Goal: Obtain resource: Obtain resource

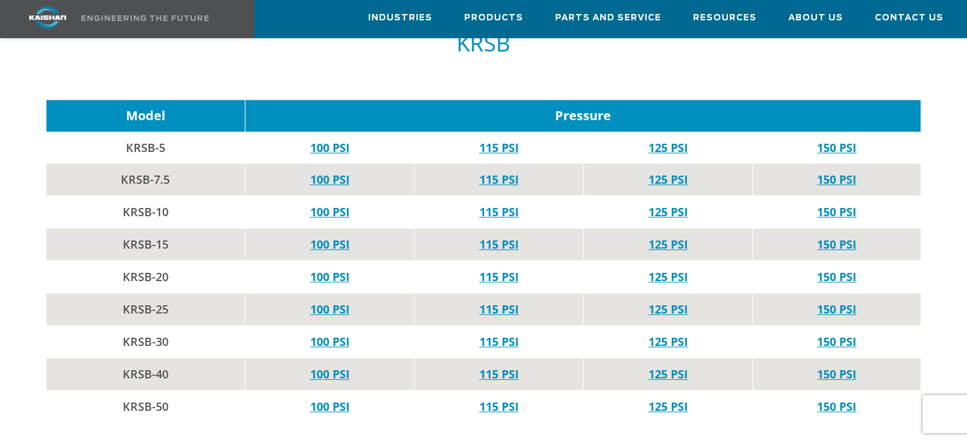
scroll to position [822, 0]
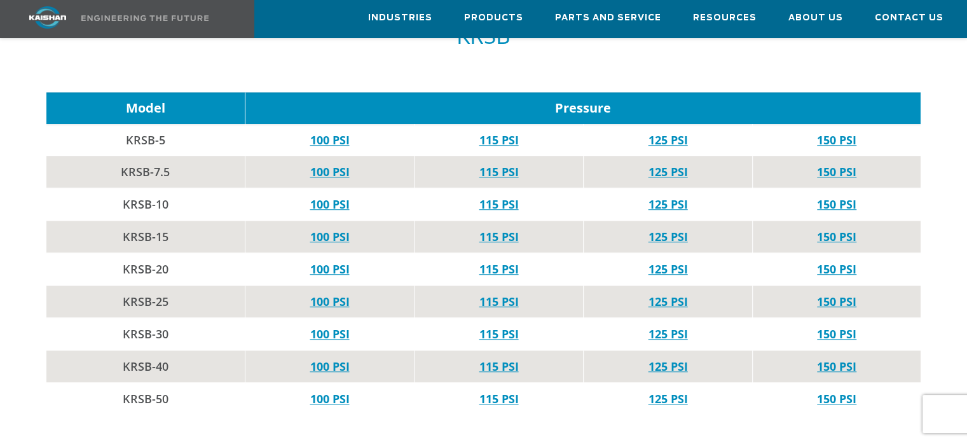
drag, startPoint x: 959, startPoint y: 251, endPoint x: 966, endPoint y: 254, distance: 7.7
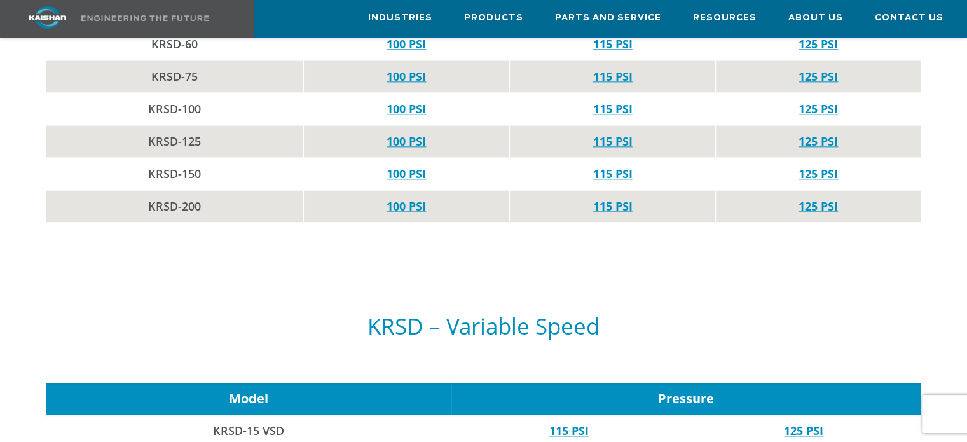
scroll to position [1208, 0]
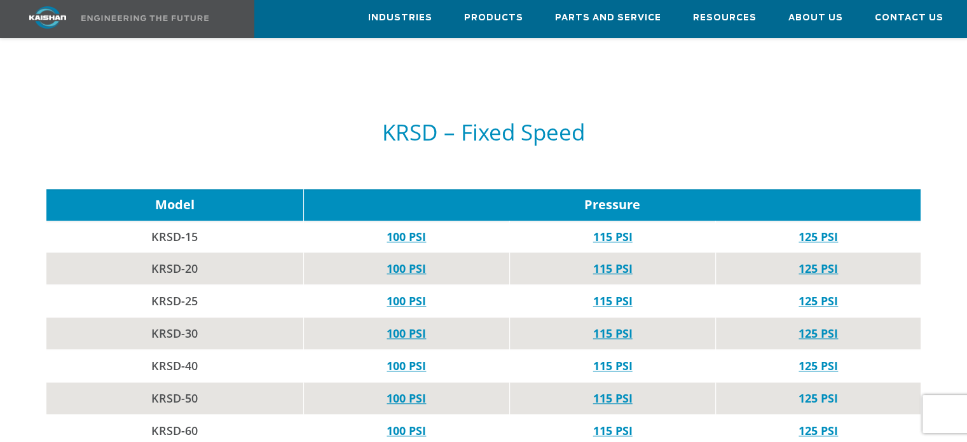
click at [805, 391] on link "125 PSI" at bounding box center [818, 398] width 39 height 15
click at [602, 391] on link "115 PSI" at bounding box center [612, 398] width 39 height 15
click at [619, 391] on link "115 PSI" at bounding box center [612, 398] width 39 height 15
click at [813, 391] on link "125 PSI" at bounding box center [818, 398] width 39 height 15
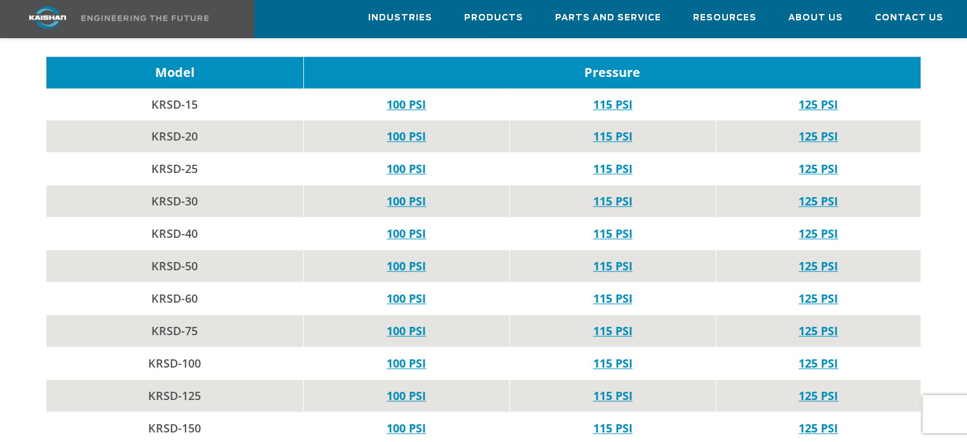
scroll to position [1341, 0]
click at [817, 226] on link "125 PSI" at bounding box center [818, 233] width 39 height 15
click at [618, 258] on link "115 PSI" at bounding box center [612, 265] width 39 height 15
